Goal: Task Accomplishment & Management: Manage account settings

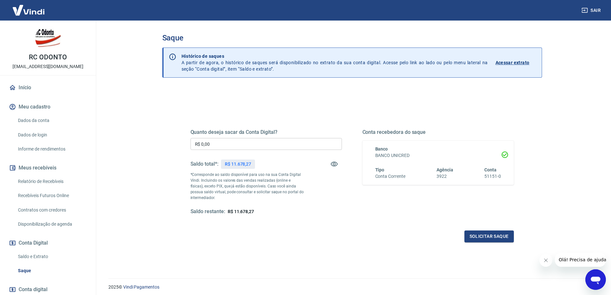
click at [224, 142] on input "R$ 0,00" at bounding box center [266, 144] width 151 height 12
type input "R$ 11.678,27"
click at [489, 236] on button "Solicitar saque" at bounding box center [489, 236] width 49 height 12
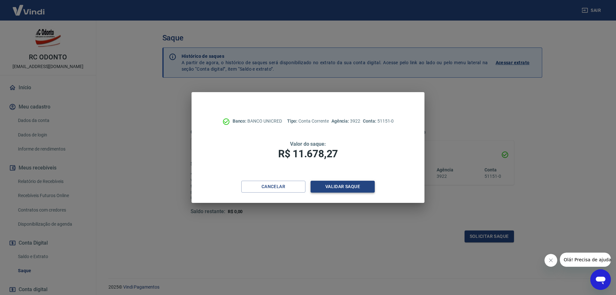
click at [336, 186] on button "Validar saque" at bounding box center [343, 187] width 64 height 12
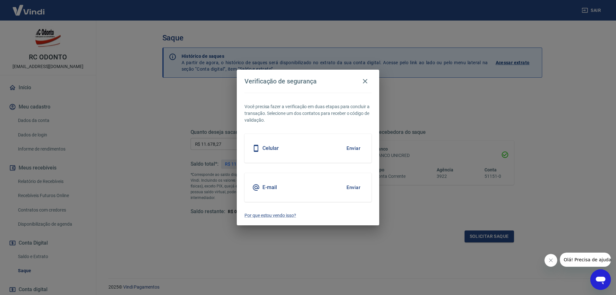
click at [355, 148] on button "Enviar" at bounding box center [353, 148] width 21 height 13
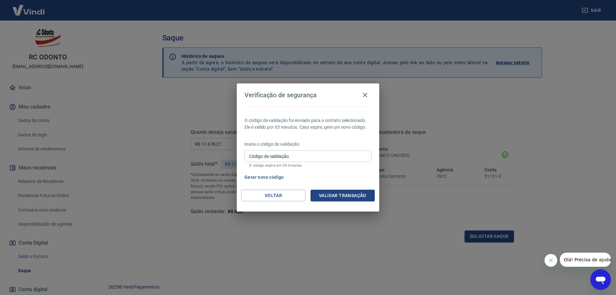
click at [260, 177] on button "Gerar novo código" at bounding box center [264, 177] width 45 height 12
click at [366, 94] on icon "button" at bounding box center [365, 95] width 8 height 8
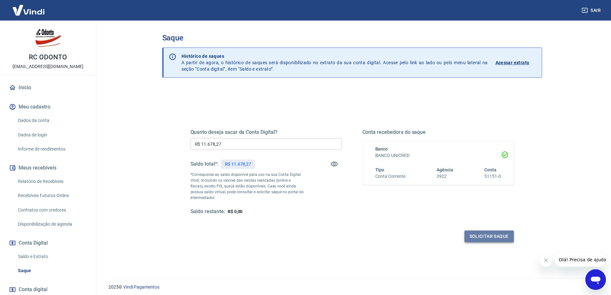
click at [486, 236] on button "Solicitar saque" at bounding box center [489, 236] width 49 height 12
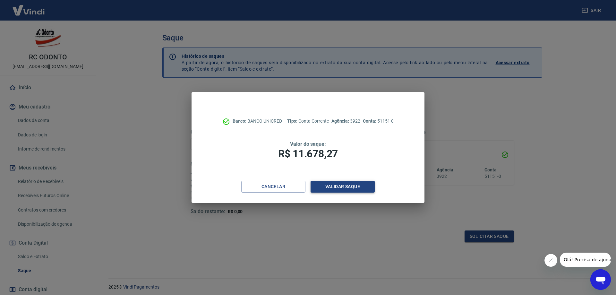
click at [336, 186] on button "Validar saque" at bounding box center [343, 187] width 64 height 12
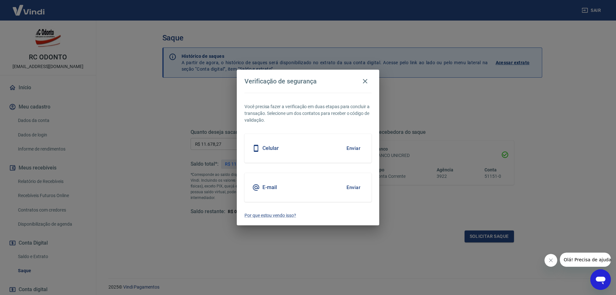
click at [349, 186] on button "Enviar" at bounding box center [353, 187] width 21 height 13
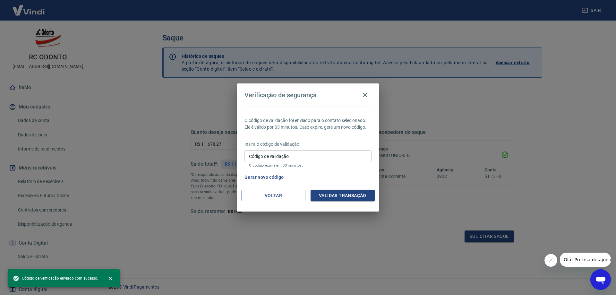
click at [266, 177] on button "Gerar novo código" at bounding box center [264, 177] width 45 height 12
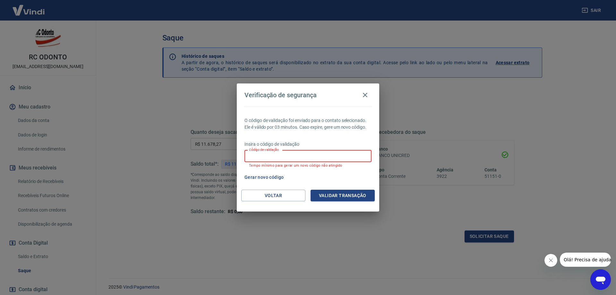
drag, startPoint x: 285, startPoint y: 156, endPoint x: 265, endPoint y: 154, distance: 20.4
paste input "732803"
type input "732803"
click at [335, 196] on button "Validar transação" at bounding box center [343, 196] width 64 height 12
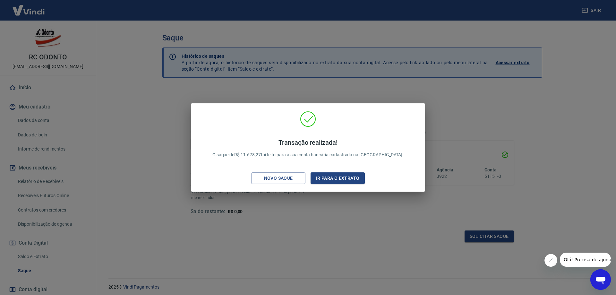
click at [506, 95] on div "Transação realizada! O saque de R$ 11.678,27 foi feito para a sua conta bancári…" at bounding box center [308, 147] width 616 height 295
